Goal: Task Accomplishment & Management: Use online tool/utility

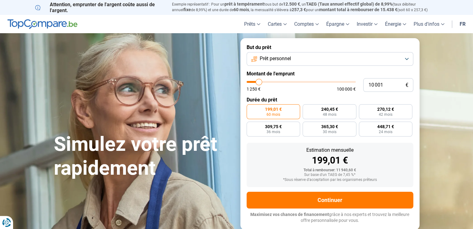
type input "11 250"
type input "11250"
type input "12 000"
type input "12000"
type input "12 250"
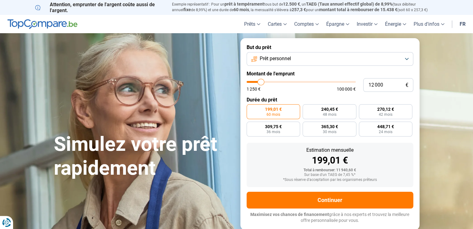
type input "12250"
type input "13 250"
type input "13250"
type input "14 500"
type input "14500"
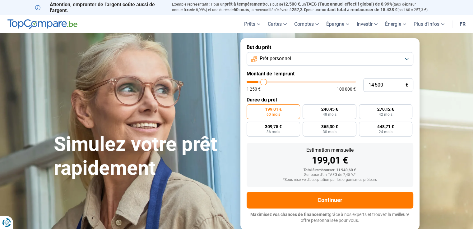
type input "16 000"
type input "16000"
type input "16 500"
type input "16500"
type input "18 000"
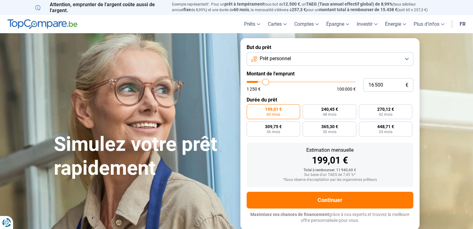
type input "18000"
type input "19 250"
type input "19250"
type input "20 250"
type input "20250"
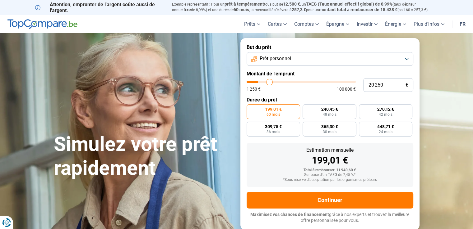
type input "21 250"
type input "21250"
type input "22 250"
type input "22250"
type input "22 500"
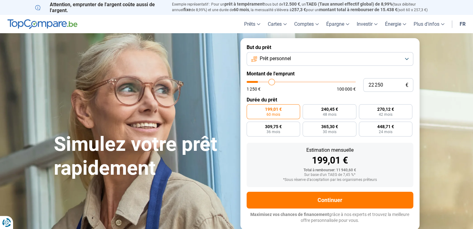
type input "22500"
type input "22 750"
type input "22750"
type input "23 000"
type input "23000"
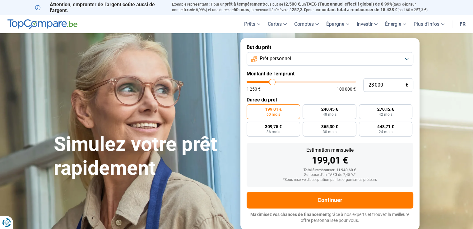
type input "23 250"
type input "23250"
type input "23 500"
type input "23500"
type input "23 750"
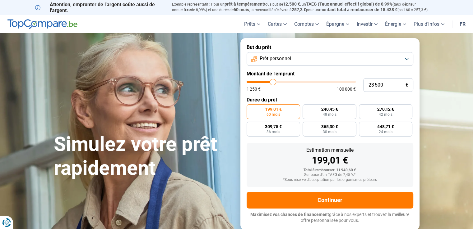
type input "23750"
type input "24 000"
type input "24000"
type input "24 250"
type input "24250"
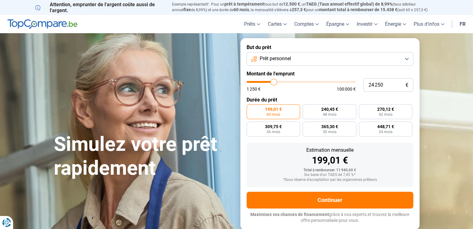
type input "25 000"
type input "25000"
type input "25 500"
type input "25500"
type input "27 000"
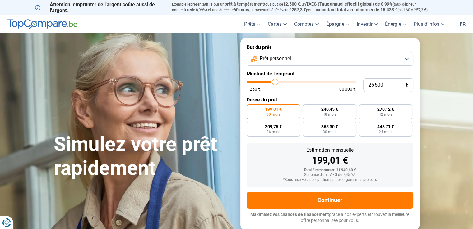
type input "27000"
type input "29 000"
type input "29000"
type input "30 250"
type input "30250"
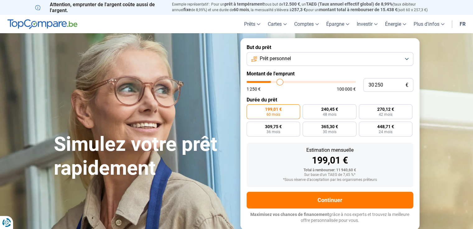
type input "32 500"
type input "32500"
type input "36 000"
type input "36000"
type input "37 750"
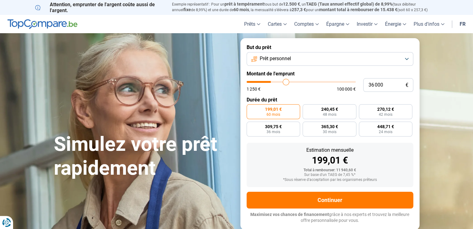
type input "37750"
type input "41 000"
type input "41000"
type input "43 250"
type input "43250"
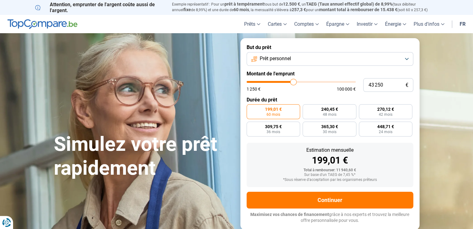
type input "45 250"
type input "45250"
type input "48 000"
type input "48000"
type input "48 500"
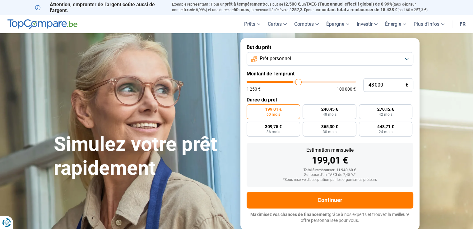
type input "48500"
type input "48 000"
type input "48000"
type input "47 250"
type input "47250"
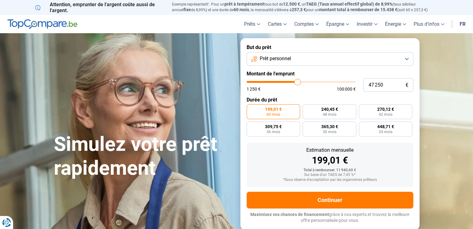
type input "45 500"
type input "45500"
type input "44 500"
type input "44500"
type input "43 000"
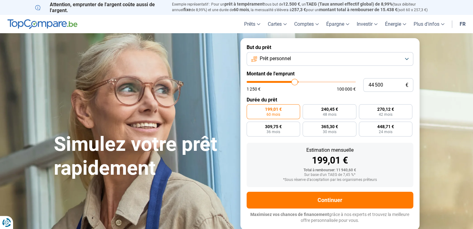
type input "43000"
type input "41 250"
type input "41250"
type input "40 250"
type input "40250"
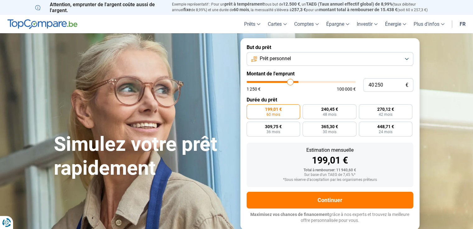
type input "38 750"
type input "38750"
type input "38 250"
type input "38250"
type input "38 000"
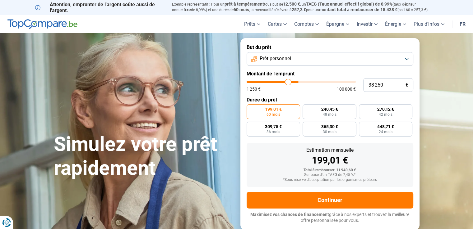
type input "38000"
type input "36 750"
type input "36750"
type input "36 250"
type input "36250"
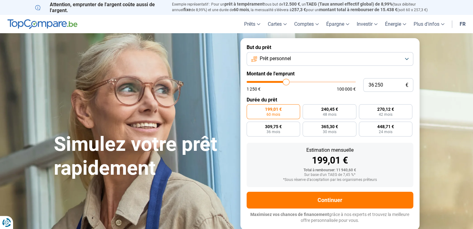
type input "36 000"
type input "36000"
type input "35 250"
type input "35250"
type input "35 000"
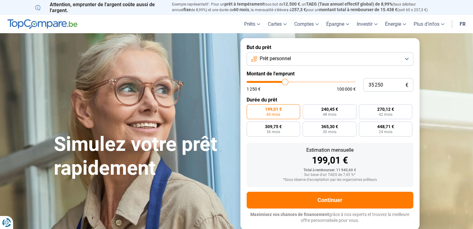
type input "35000"
type input "34 750"
type input "34750"
type input "34 500"
type input "34500"
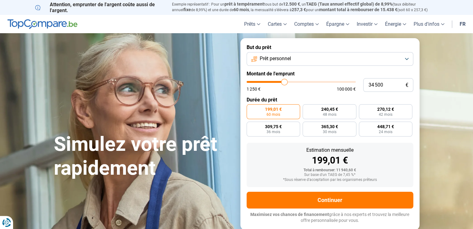
type input "35 000"
type input "35000"
type input "36 750"
type input "36750"
type input "37 250"
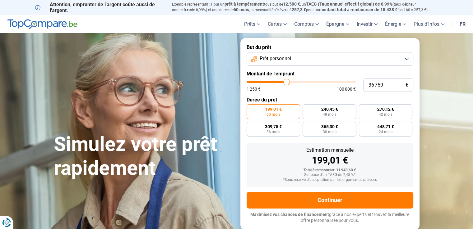
type input "37250"
type input "37 500"
type input "37500"
type input "37 750"
type input "37750"
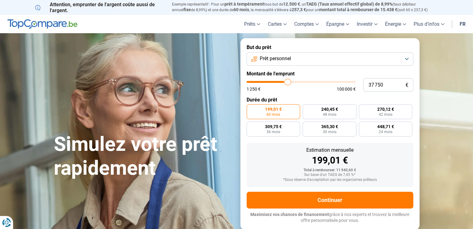
type input "38 000"
type input "38000"
type input "38 250"
type input "38250"
type input "38 500"
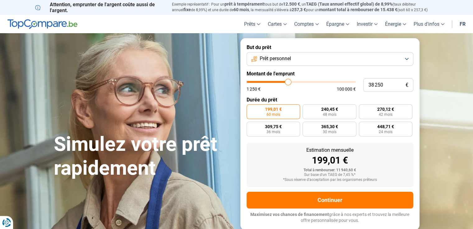
type input "38500"
type input "38 750"
type input "38750"
type input "39 000"
type input "39000"
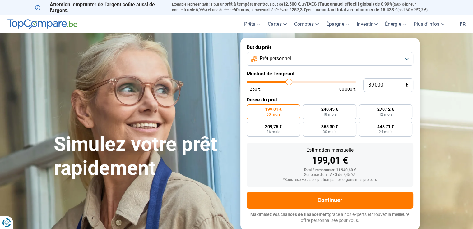
type input "39 250"
type input "39250"
type input "39 500"
type input "39500"
type input "39 750"
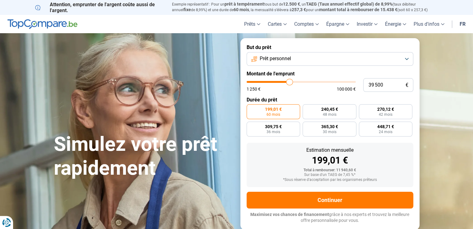
type input "39750"
type input "40 000"
drag, startPoint x: 260, startPoint y: 82, endPoint x: 290, endPoint y: 84, distance: 29.9
type input "40000"
click at [290, 83] on input "range" at bounding box center [300, 82] width 109 height 2
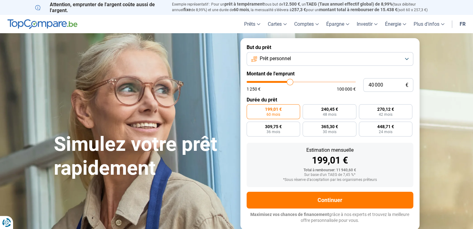
radio input "false"
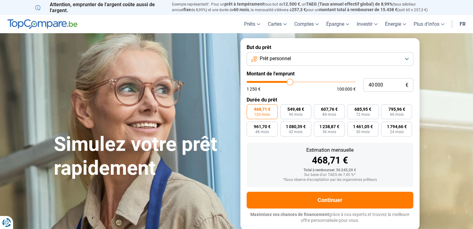
click at [397, 58] on button "Prêt personnel" at bounding box center [329, 59] width 167 height 14
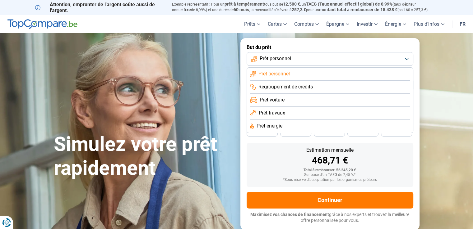
click at [337, 115] on li "Prêt travaux" at bounding box center [330, 113] width 160 height 13
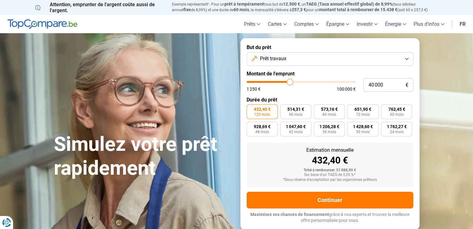
click at [336, 56] on button "Prêt travaux" at bounding box center [329, 59] width 167 height 14
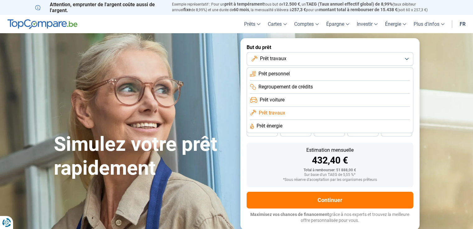
click at [279, 114] on span "Prêt travaux" at bounding box center [272, 113] width 26 height 7
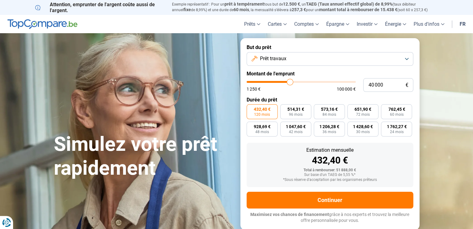
type input "39 250"
type input "39250"
type input "39 750"
type input "39750"
type input "40 250"
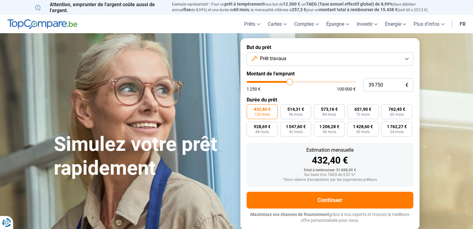
type input "40250"
type input "40 500"
type input "40500"
type input "41 250"
type input "41250"
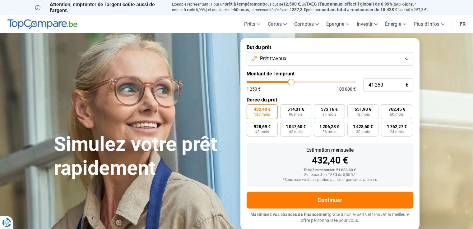
type input "42 000"
type input "42000"
type input "42 500"
type input "42500"
type input "43 250"
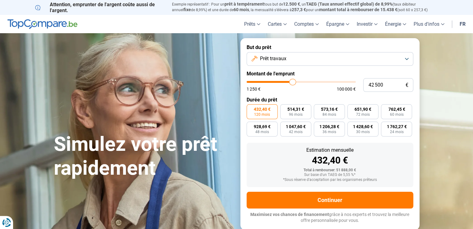
type input "43250"
type input "44 000"
type input "44000"
type input "44 250"
type input "44250"
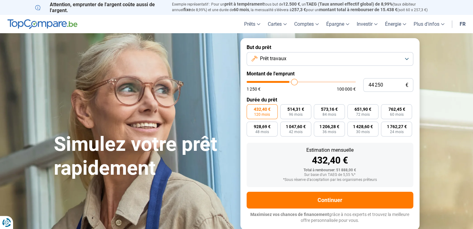
type input "44 750"
type input "44750"
type input "45 000"
type input "45000"
type input "45 250"
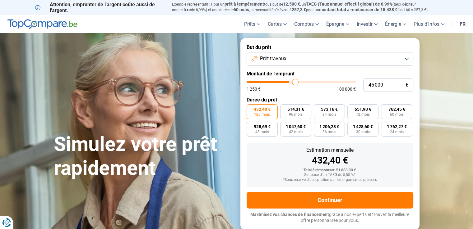
type input "45250"
type input "45 500"
type input "45500"
type input "45 750"
type input "45750"
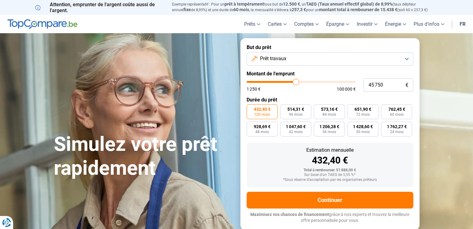
type input "46 250"
type input "46250"
type input "46 500"
type input "46500"
type input "47 000"
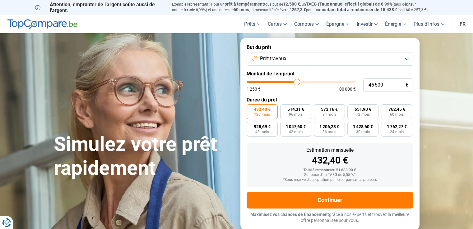
type input "47000"
type input "47 250"
type input "47250"
type input "47 500"
type input "47500"
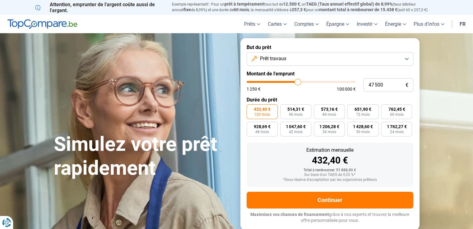
type input "47 750"
type input "47750"
type input "48 250"
type input "48250"
type input "48 750"
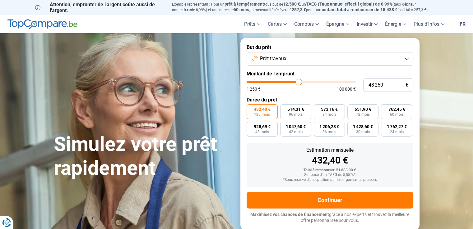
type input "48750"
type input "49 250"
type input "49250"
type input "49 750"
type input "49750"
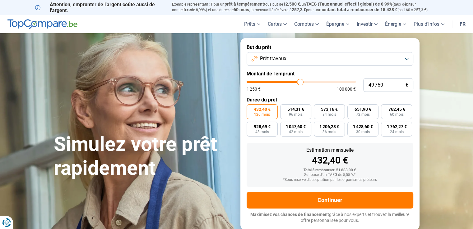
type input "50 000"
type input "50000"
type input "50 250"
type input "50250"
type input "50 500"
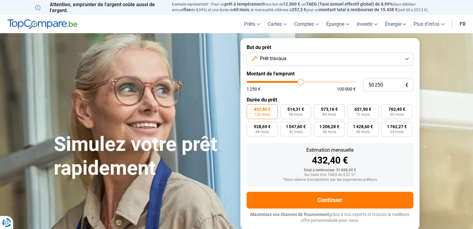
type input "50500"
type input "50 750"
type input "50750"
type input "51 000"
type input "51000"
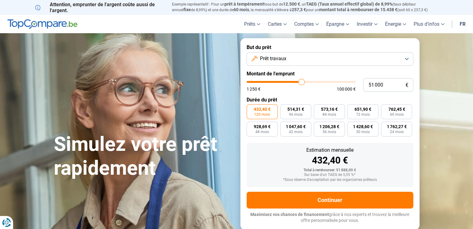
type input "50 750"
type input "50750"
type input "49 750"
type input "49750"
type input "47 750"
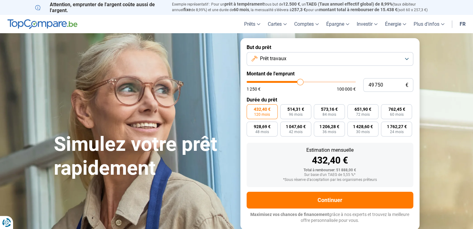
type input "47750"
type input "47 000"
type input "47000"
type input "46 750"
type input "46750"
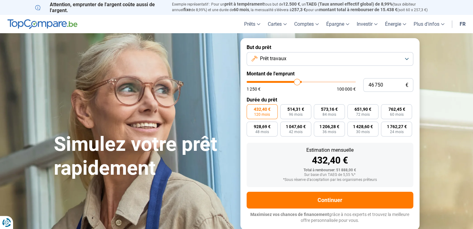
type input "46 500"
click at [290, 82] on input "range" at bounding box center [300, 82] width 109 height 2
drag, startPoint x: 343, startPoint y: 176, endPoint x: 350, endPoint y: 176, distance: 6.8
click at [350, 176] on div "Sur base d'un TAEG de 5,55 %*" at bounding box center [329, 175] width 157 height 4
